Goal: Transaction & Acquisition: Download file/media

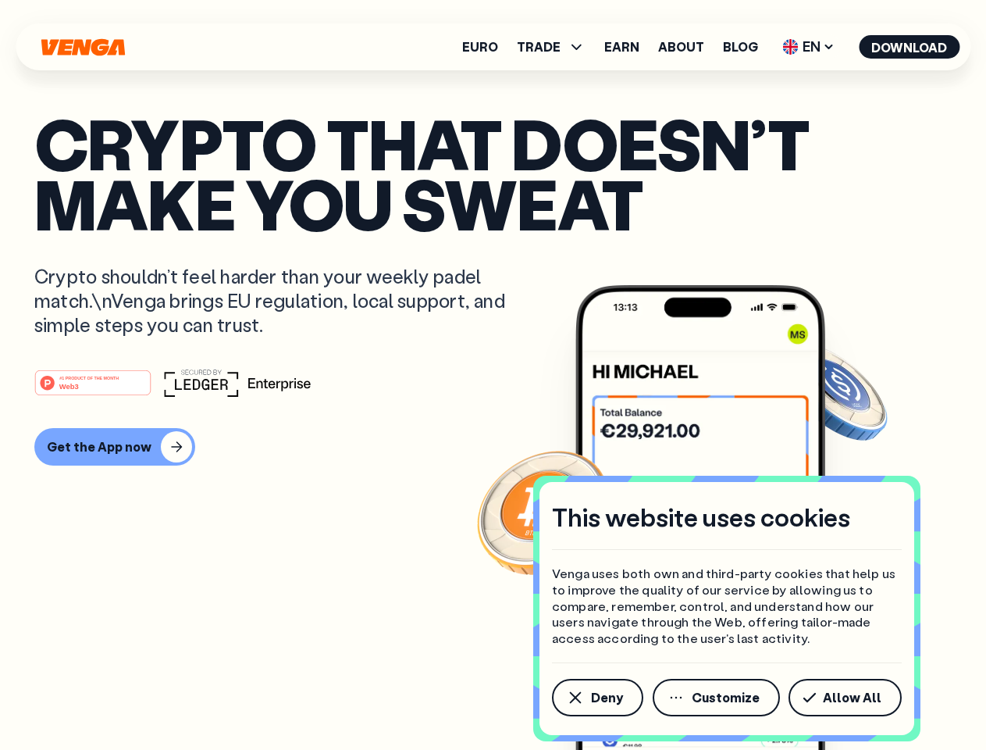
click at [493, 375] on div "#1 PRODUCT OF THE MONTH Web3" at bounding box center [492, 383] width 917 height 28
click at [597, 697] on span "Deny" at bounding box center [607, 697] width 32 height 12
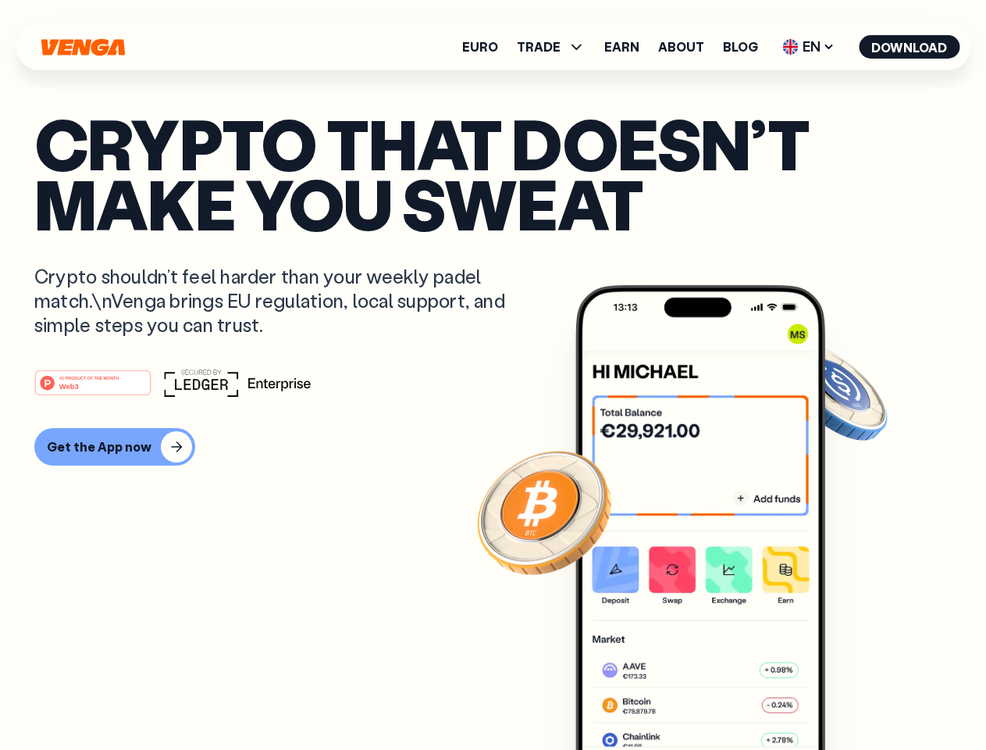
click at [718, 697] on img at bounding box center [700, 546] width 250 height 523
click at [848, 697] on article "Crypto that doesn’t make you sweat Crypto shouldn’t feel harder than your weekl…" at bounding box center [492, 406] width 917 height 586
click at [556, 47] on span "TRADE" at bounding box center [539, 47] width 44 height 12
click at [809, 47] on span "EN" at bounding box center [808, 46] width 63 height 25
click at [910, 47] on button "Download" at bounding box center [909, 46] width 101 height 23
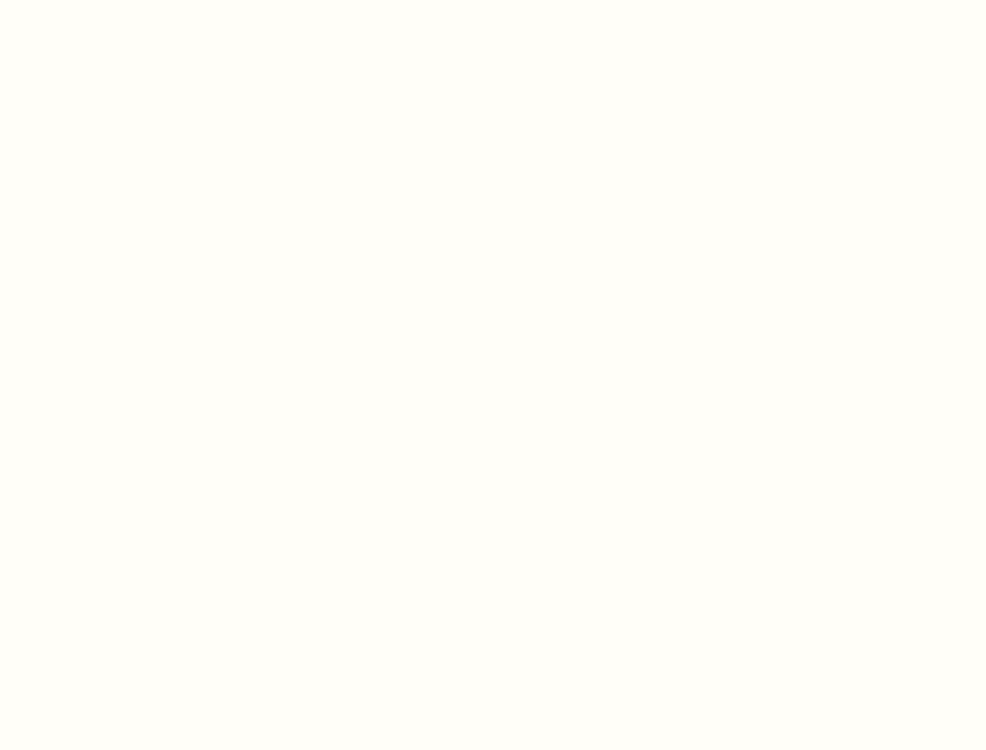
click at [493, 0] on html "This website uses cookies Venga uses both own and third-party cookies that help…" at bounding box center [493, 0] width 986 height 0
click at [112, 0] on html "This website uses cookies Venga uses both own and third-party cookies that help…" at bounding box center [493, 0] width 986 height 0
click at [95, 0] on html "This website uses cookies Venga uses both own and third-party cookies that help…" at bounding box center [493, 0] width 986 height 0
